Goal: Information Seeking & Learning: Learn about a topic

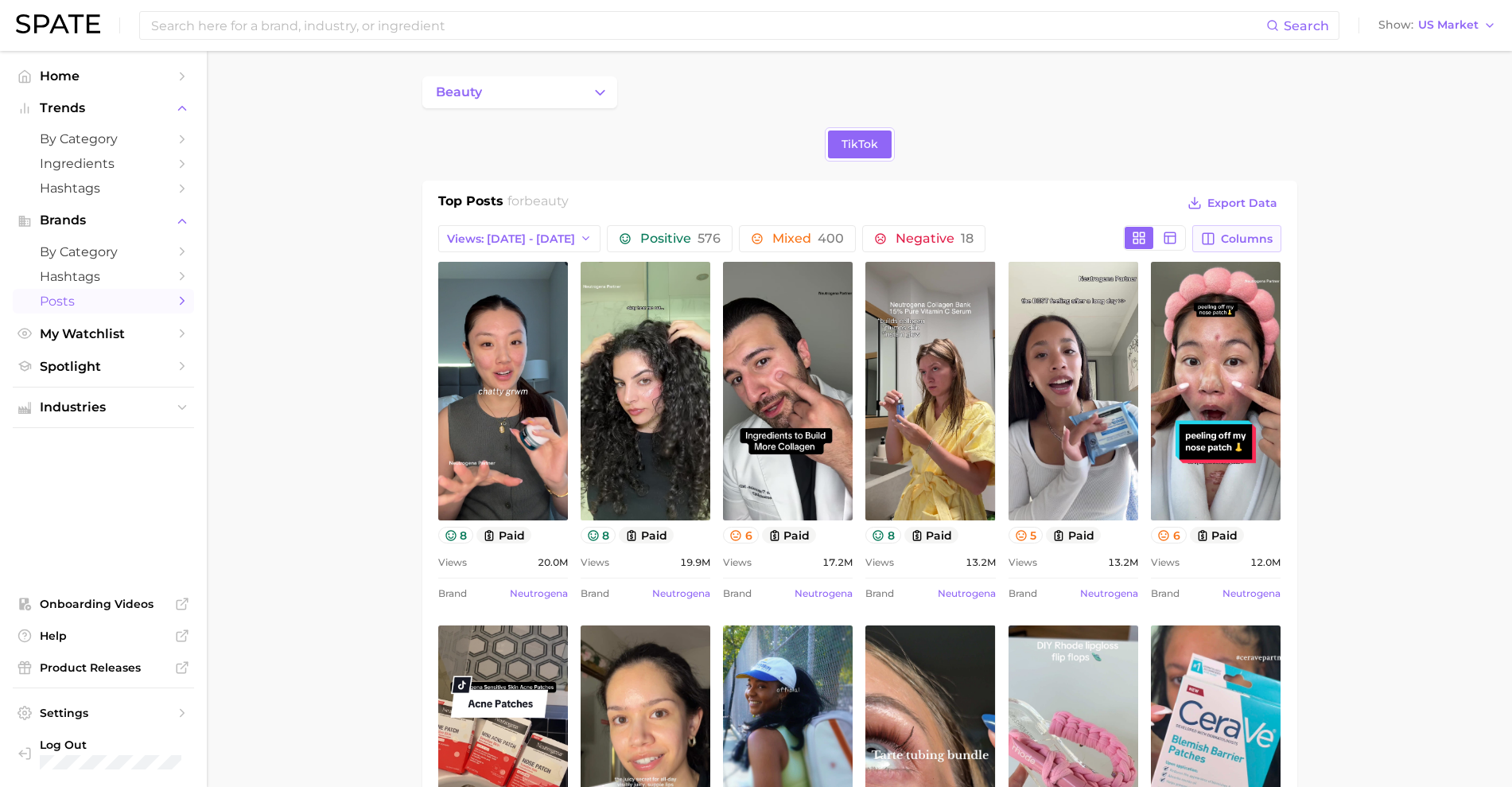
click at [1238, 240] on span "Columns" at bounding box center [1248, 238] width 52 height 13
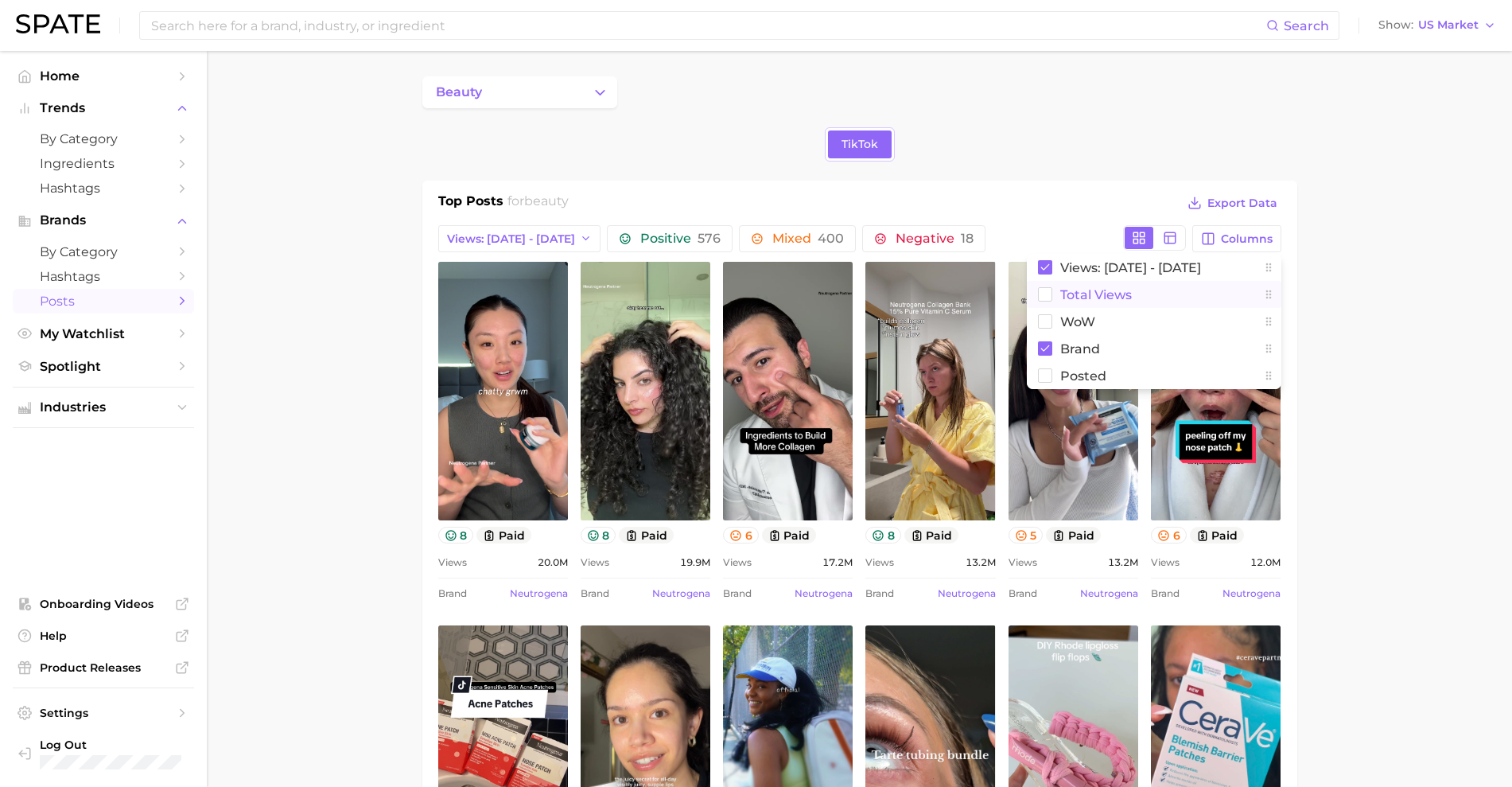
click at [1038, 298] on icon at bounding box center [1045, 294] width 14 height 14
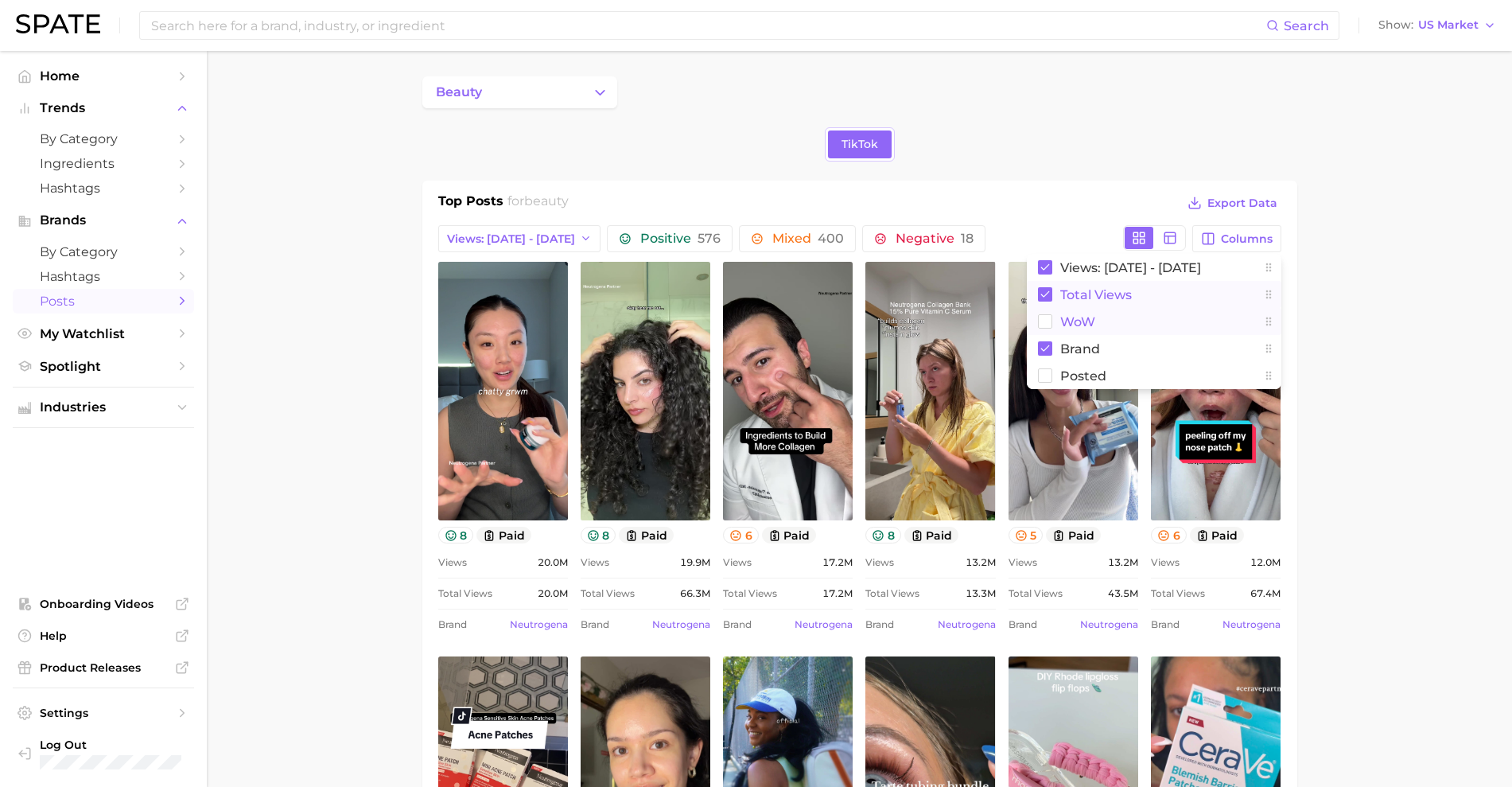
click at [1040, 332] on button "WoW" at bounding box center [1154, 322] width 255 height 27
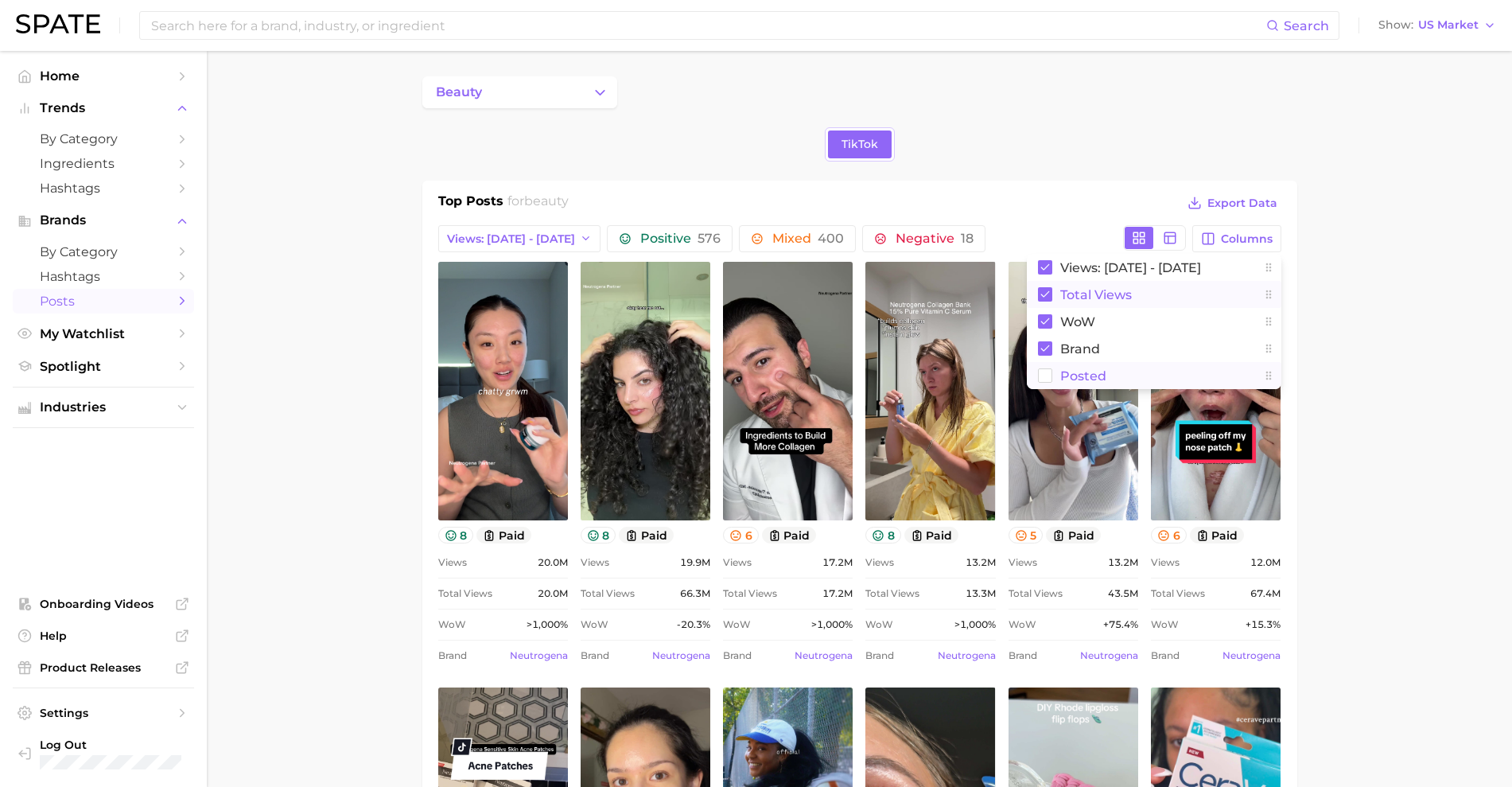
click at [1043, 372] on rect at bounding box center [1044, 376] width 13 height 13
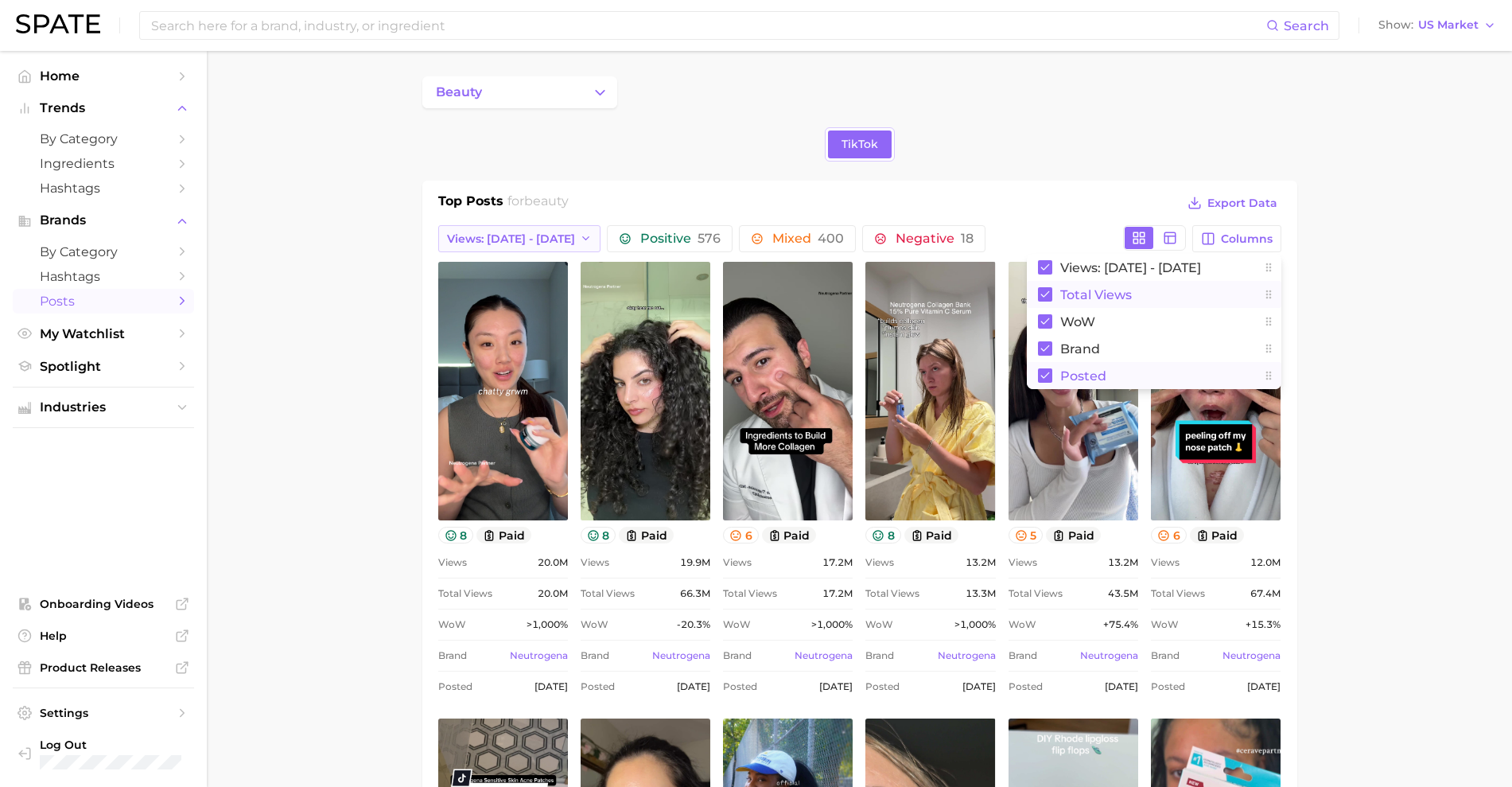
click at [556, 251] on button "Views: Aug 31 - Sep 7" at bounding box center [520, 238] width 163 height 27
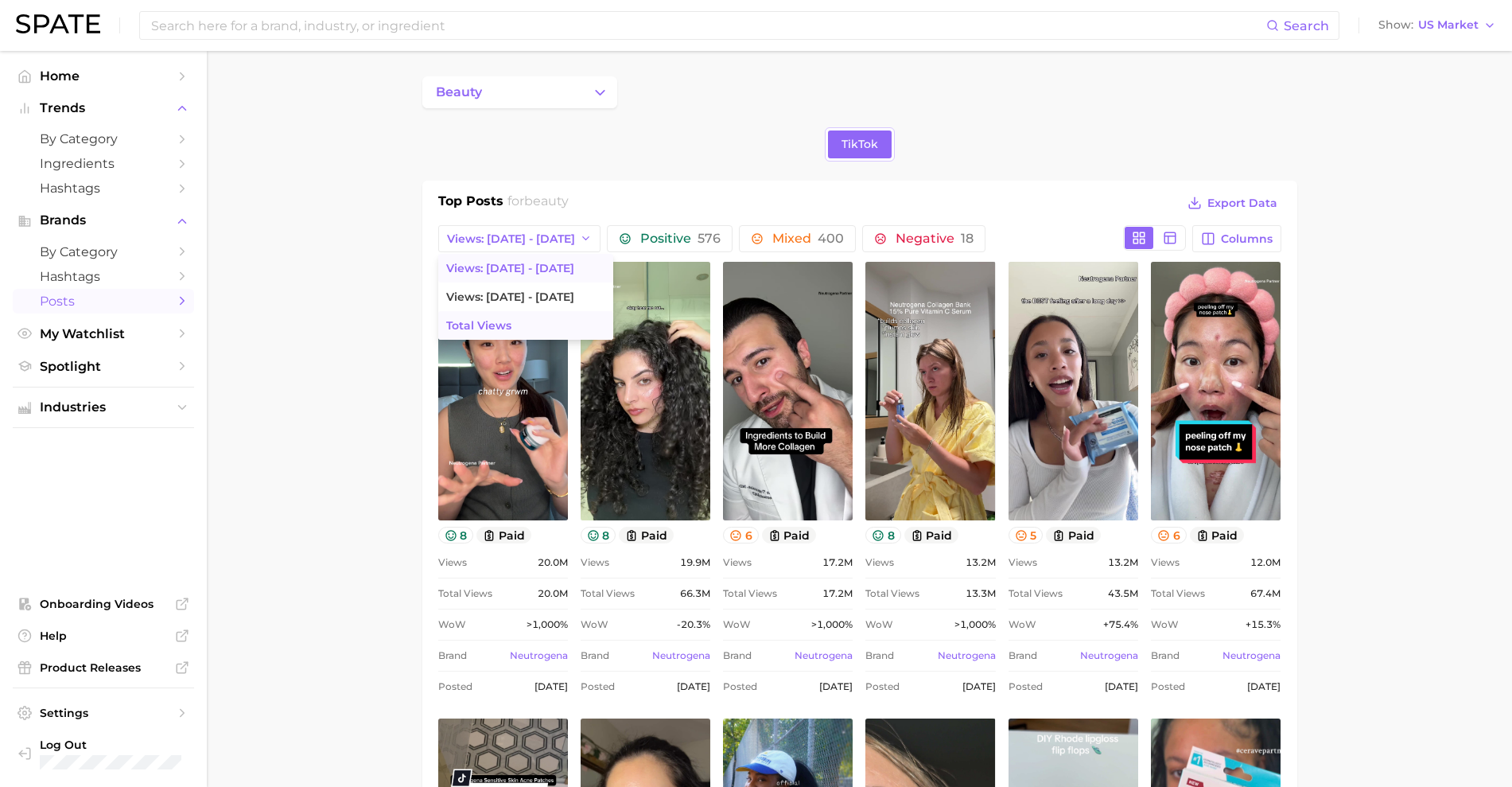
click at [531, 327] on button "Total Views" at bounding box center [525, 325] width 175 height 29
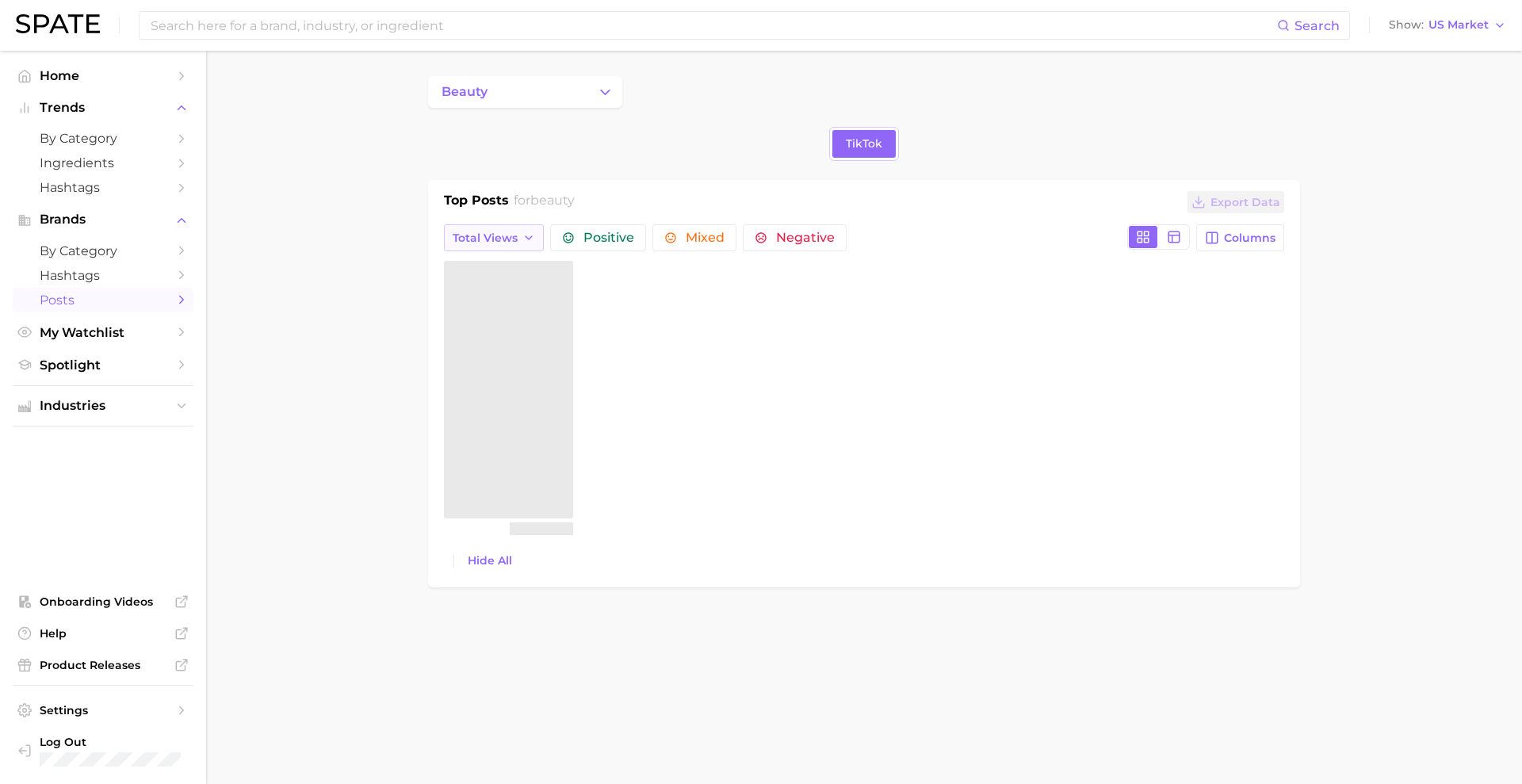
click at [523, 238] on icon "button" at bounding box center [529, 238] width 13 height 13
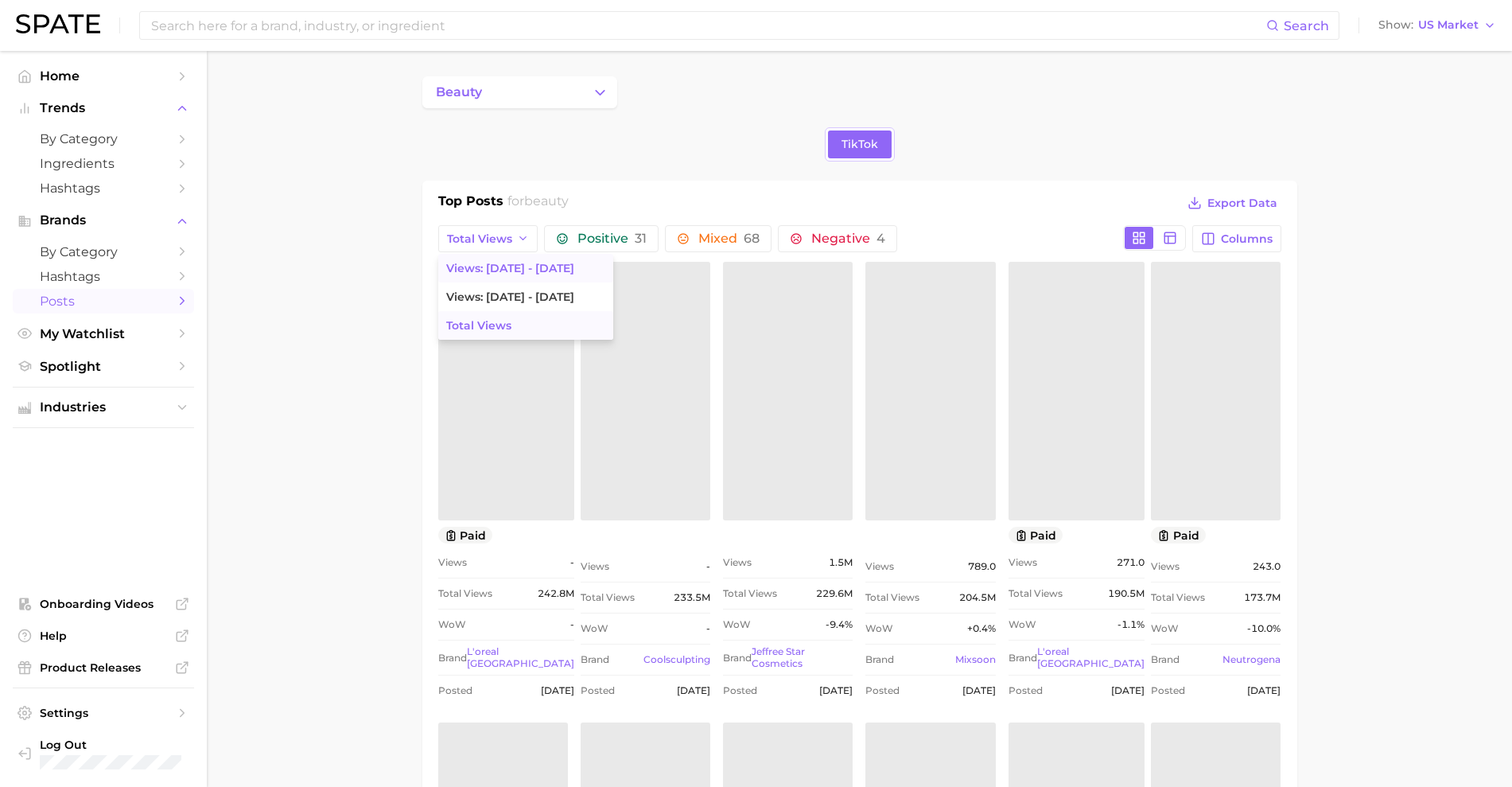
click at [524, 262] on span "Views: [DATE] - [DATE]" at bounding box center [510, 268] width 128 height 13
